Goal: Task Accomplishment & Management: Manage account settings

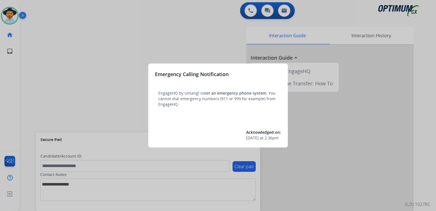
click at [163, 30] on div at bounding box center [218, 105] width 436 height 211
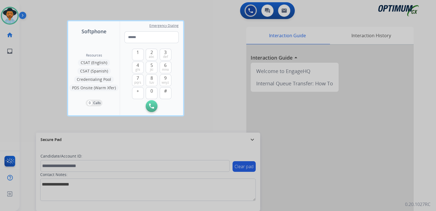
click at [215, 79] on div at bounding box center [218, 105] width 436 height 211
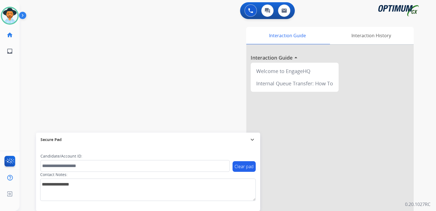
click at [253, 139] on mat-icon "expand_more" at bounding box center [252, 139] width 7 height 7
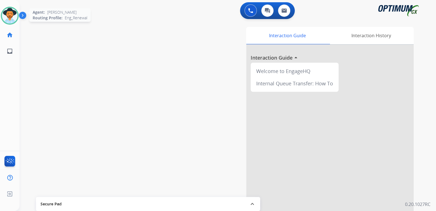
click at [13, 11] on img at bounding box center [10, 16] width 16 height 16
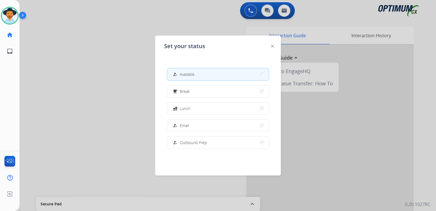
click at [60, 63] on div at bounding box center [218, 105] width 436 height 211
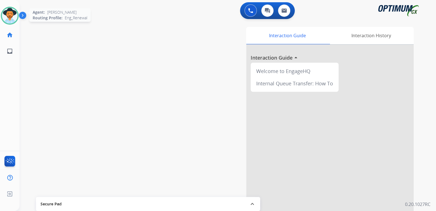
click at [11, 15] on img at bounding box center [10, 16] width 16 height 16
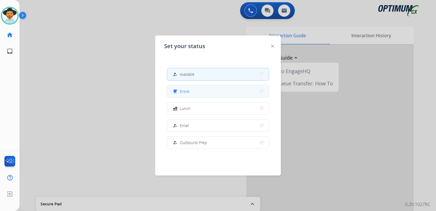
click at [195, 90] on button "free_breakfast Break" at bounding box center [218, 91] width 102 height 12
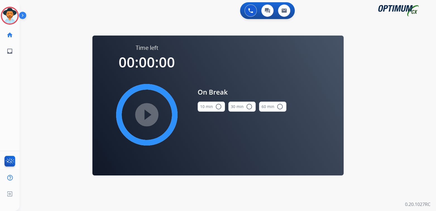
click at [216, 107] on mat-icon "radio_button_unchecked" at bounding box center [218, 106] width 7 height 7
click at [145, 113] on mat-icon "play_circle_filled" at bounding box center [147, 114] width 7 height 7
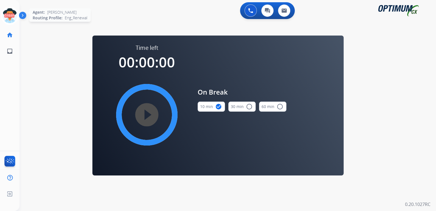
click at [10, 15] on icon at bounding box center [10, 16] width 18 height 18
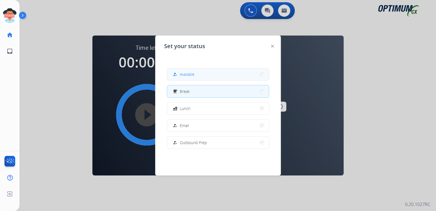
click at [192, 74] on span "Available" at bounding box center [187, 74] width 15 height 6
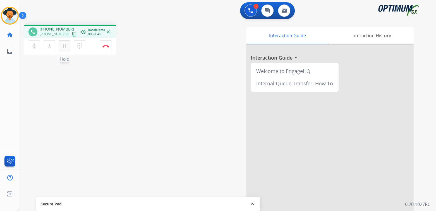
click at [64, 47] on mat-icon "pause" at bounding box center [64, 46] width 7 height 7
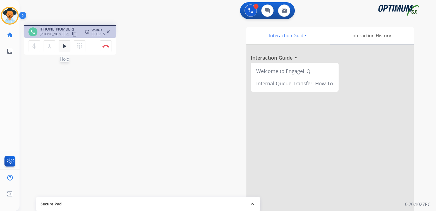
click at [63, 44] on mat-icon "play_arrow" at bounding box center [64, 46] width 7 height 7
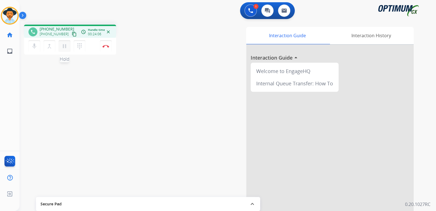
click at [64, 44] on mat-icon "pause" at bounding box center [64, 46] width 7 height 7
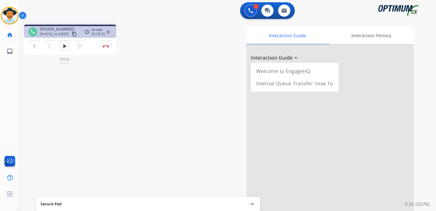
drag, startPoint x: 63, startPoint y: 44, endPoint x: 81, endPoint y: 40, distance: 19.2
click at [63, 45] on mat-icon "play_arrow" at bounding box center [64, 46] width 7 height 7
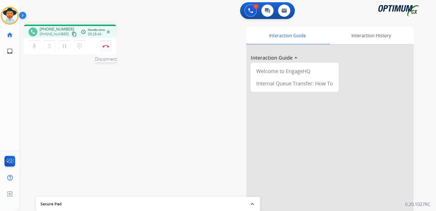
click at [108, 46] on img at bounding box center [105, 46] width 7 height 3
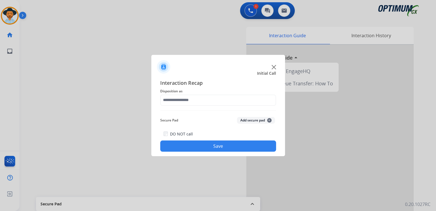
click at [197, 96] on div "Interaction Recap Disposition as Secure Pad Add secure pad + DO NOT call Save" at bounding box center [218, 115] width 116 height 73
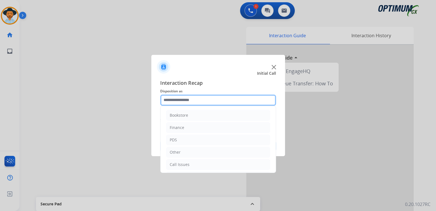
click at [199, 104] on input "text" at bounding box center [218, 99] width 116 height 11
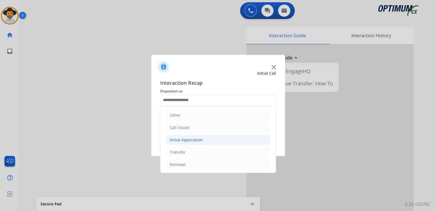
click at [194, 135] on li "Initial Application" at bounding box center [218, 139] width 104 height 11
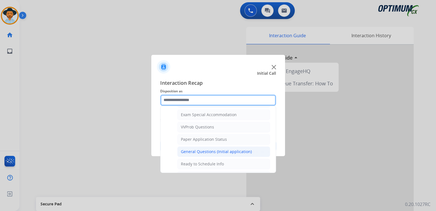
scroll to position [288, 0]
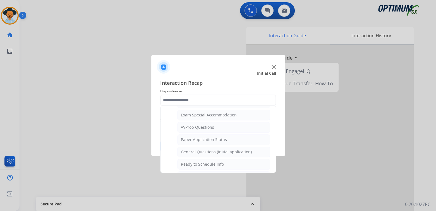
drag, startPoint x: 209, startPoint y: 147, endPoint x: 230, endPoint y: 155, distance: 22.6
click at [210, 149] on div "General Questions (Initial application)" at bounding box center [216, 152] width 71 height 6
type input "**********"
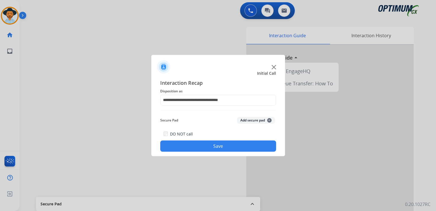
click at [233, 145] on button "Save" at bounding box center [218, 145] width 116 height 11
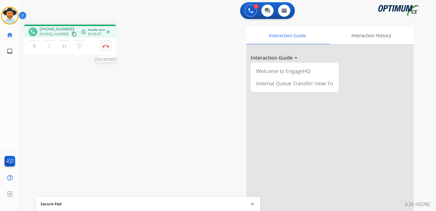
click at [106, 44] on button "Disconnect" at bounding box center [106, 46] width 12 height 12
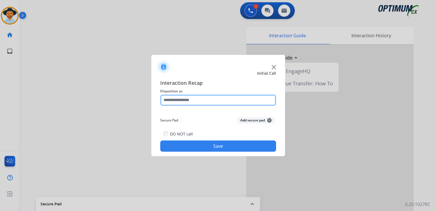
click at [197, 100] on input "text" at bounding box center [218, 99] width 116 height 11
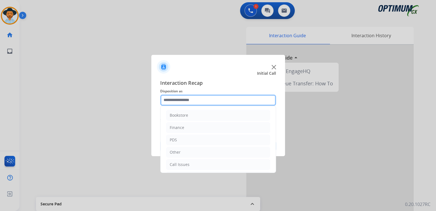
scroll to position [37, 0]
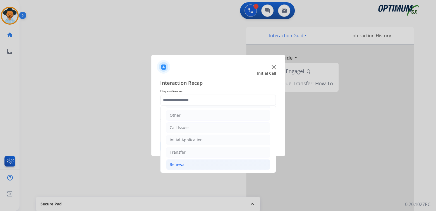
click at [188, 166] on li "Renewal" at bounding box center [218, 164] width 104 height 11
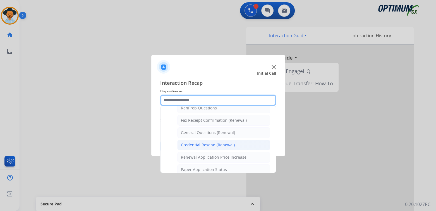
scroll to position [148, 0]
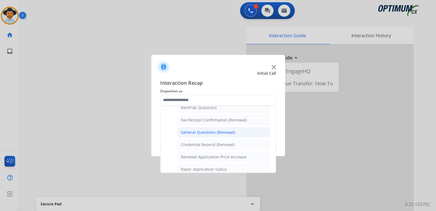
click at [189, 131] on div "General Questions (Renewal)" at bounding box center [208, 132] width 54 height 6
type input "**********"
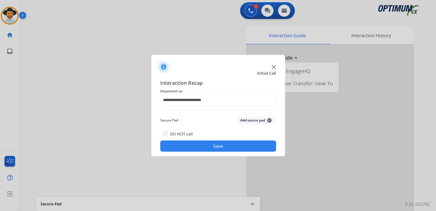
click at [232, 145] on button "Save" at bounding box center [218, 145] width 116 height 11
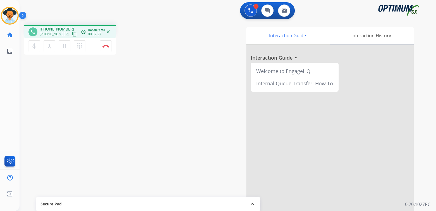
drag, startPoint x: 104, startPoint y: 42, endPoint x: 125, endPoint y: 30, distance: 23.7
click at [104, 42] on button "Disconnect" at bounding box center [106, 46] width 12 height 12
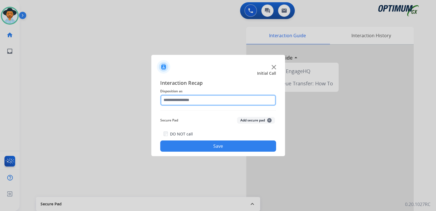
click at [178, 103] on input "text" at bounding box center [218, 99] width 116 height 11
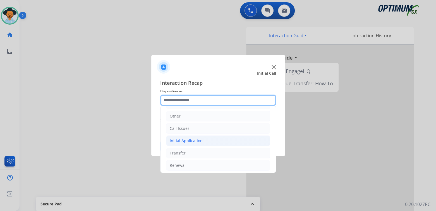
scroll to position [37, 0]
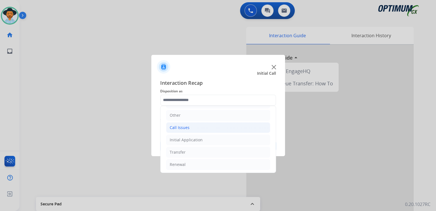
click at [190, 127] on li "Call Issues" at bounding box center [218, 127] width 104 height 11
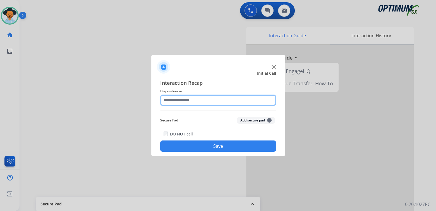
click at [190, 102] on input "text" at bounding box center [218, 99] width 116 height 11
click at [192, 99] on input "text" at bounding box center [218, 99] width 116 height 11
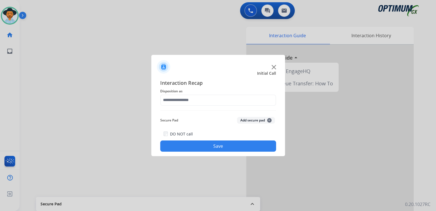
click at [226, 145] on button "Save" at bounding box center [218, 145] width 116 height 11
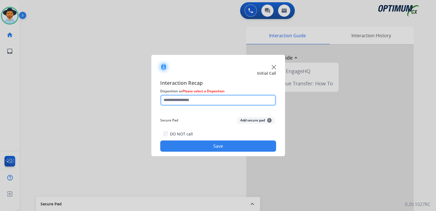
click at [189, 99] on input "text" at bounding box center [218, 99] width 116 height 11
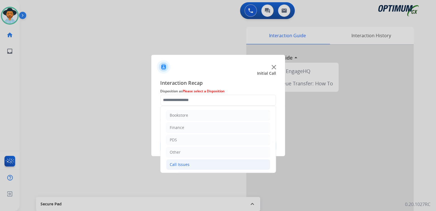
click at [188, 164] on li "Call Issues" at bounding box center [218, 164] width 104 height 11
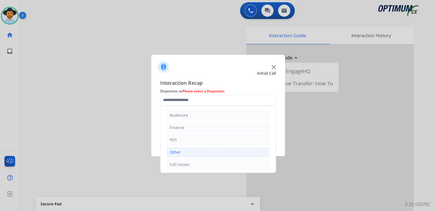
click at [184, 151] on li "Other" at bounding box center [218, 152] width 104 height 11
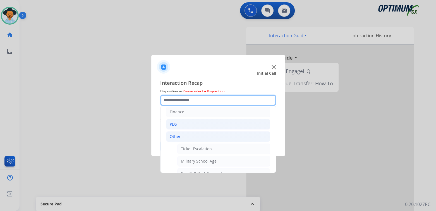
scroll to position [0, 0]
click at [198, 102] on input "text" at bounding box center [218, 99] width 116 height 11
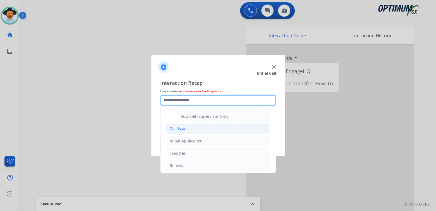
scroll to position [134, 0]
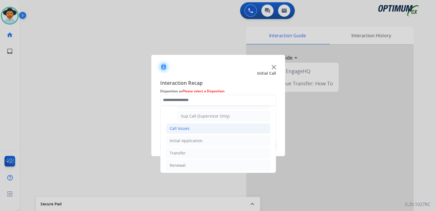
click at [183, 126] on div "Call Issues" at bounding box center [180, 128] width 20 height 6
click at [199, 125] on li "Dropped Call" at bounding box center [223, 129] width 93 height 11
type input "**********"
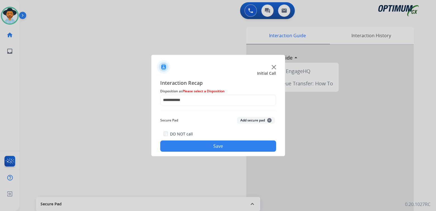
click at [229, 141] on button "Save" at bounding box center [218, 145] width 116 height 11
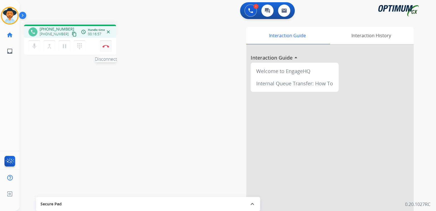
click at [107, 45] on img at bounding box center [105, 46] width 7 height 3
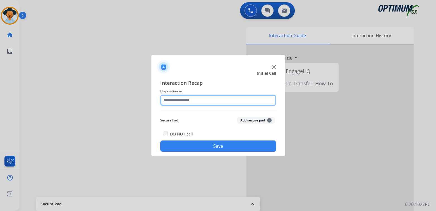
click at [199, 103] on input "text" at bounding box center [218, 99] width 116 height 11
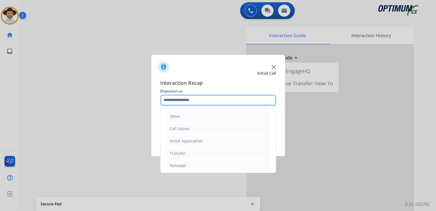
scroll to position [37, 0]
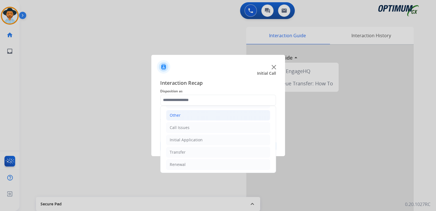
click at [187, 114] on li "Other" at bounding box center [218, 115] width 104 height 11
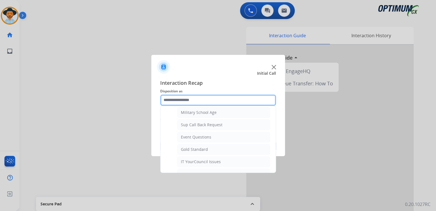
scroll to position [64, 0]
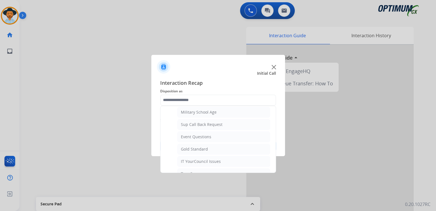
click at [215, 69] on div at bounding box center [218, 65] width 134 height 20
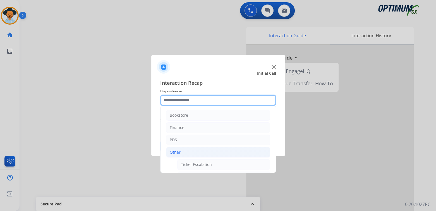
click at [204, 102] on input "text" at bounding box center [218, 99] width 116 height 11
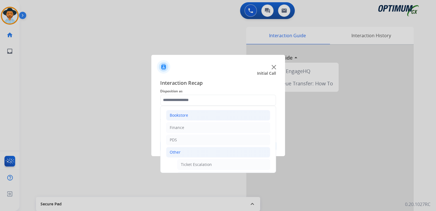
click at [197, 112] on li "Bookstore" at bounding box center [218, 115] width 104 height 11
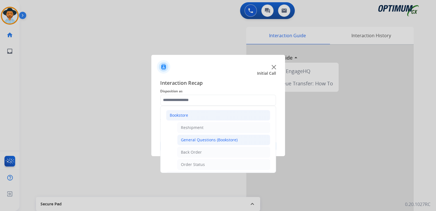
click at [209, 138] on div "General Questions (Bookstore)" at bounding box center [209, 140] width 57 height 6
type input "**********"
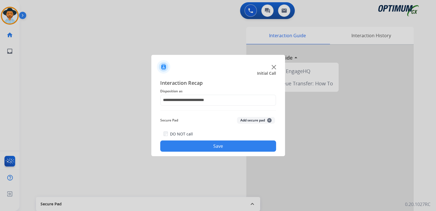
click at [243, 148] on button "Save" at bounding box center [218, 145] width 116 height 11
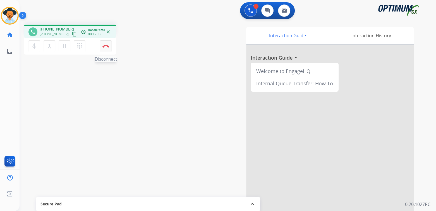
click at [106, 47] on img at bounding box center [105, 46] width 7 height 3
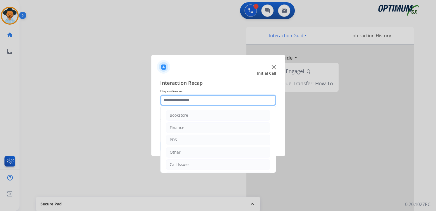
click at [199, 101] on input "text" at bounding box center [218, 99] width 116 height 11
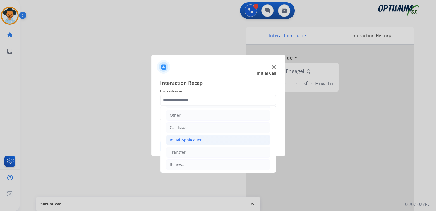
click at [192, 138] on div "Initial Application" at bounding box center [186, 140] width 33 height 6
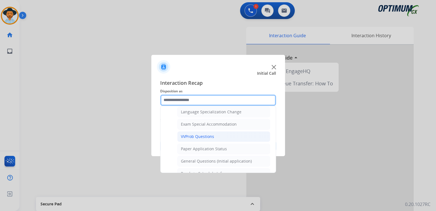
scroll to position [279, 0]
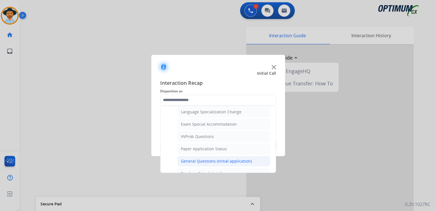
click at [204, 159] on div "General Questions (Initial application)" at bounding box center [216, 161] width 71 height 6
type input "**********"
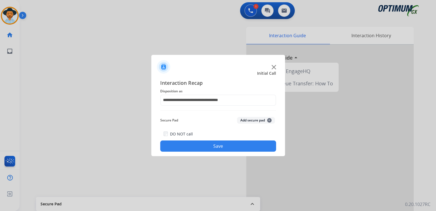
click at [240, 147] on button "Save" at bounding box center [218, 145] width 116 height 11
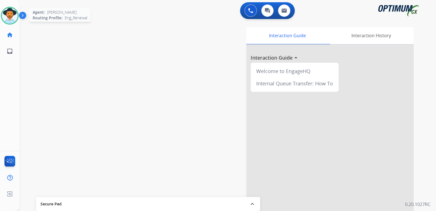
click at [11, 15] on img at bounding box center [10, 16] width 16 height 16
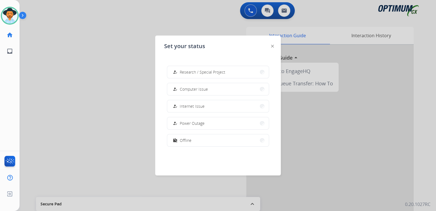
scroll to position [139, 0]
click at [202, 140] on button "work_off Offline" at bounding box center [218, 139] width 102 height 12
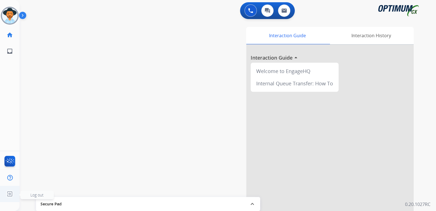
click at [30, 195] on span "Log out" at bounding box center [37, 194] width 34 height 8
click at [34, 195] on span "Log out" at bounding box center [36, 194] width 13 height 5
